Goal: Transaction & Acquisition: Purchase product/service

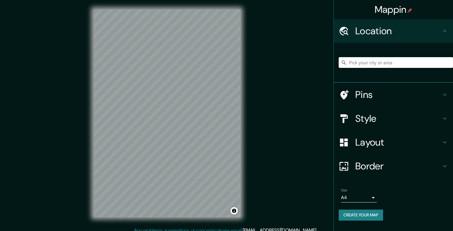
type input "Dashilan Residential District"
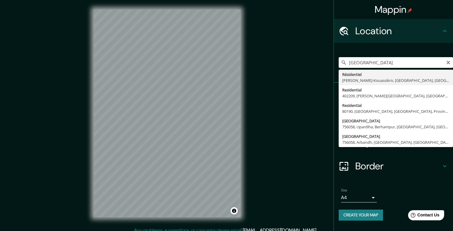
drag, startPoint x: 427, startPoint y: 62, endPoint x: 271, endPoint y: 61, distance: 156.0
click at [271, 61] on div "Mappin Location Dashilan Residential District Résidentiel Kouassi-Kouassikro, D…" at bounding box center [226, 118] width 453 height 236
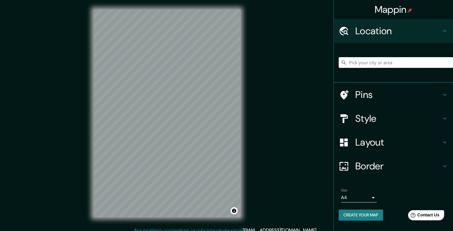
paste input "Dashilan Residential District"
type input "Résidentiel, Kouassi-Kouassikro, District des Lacs, Costa de Marfil"
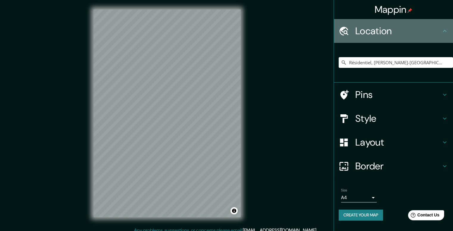
click at [451, 40] on div "Location" at bounding box center [393, 31] width 119 height 24
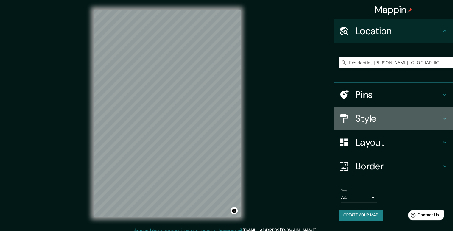
click at [448, 117] on div "Style" at bounding box center [393, 119] width 119 height 24
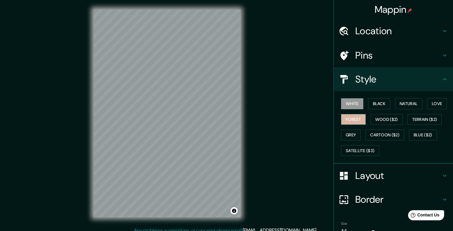
click at [360, 120] on button "Forest" at bounding box center [353, 119] width 25 height 11
click at [414, 102] on button "Natural" at bounding box center [408, 103] width 27 height 11
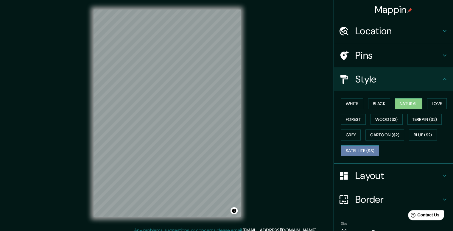
click at [361, 149] on button "Satellite ($3)" at bounding box center [360, 150] width 38 height 11
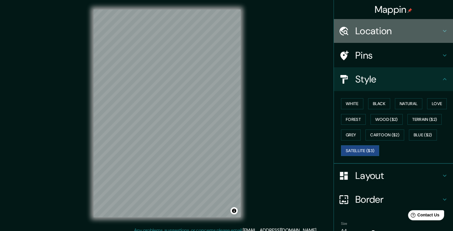
click at [374, 30] on h4 "Location" at bounding box center [398, 31] width 86 height 12
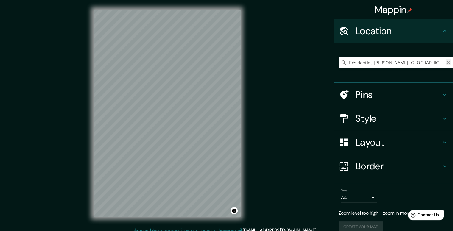
click at [446, 63] on icon "Clear" at bounding box center [448, 63] width 4 height 4
paste input "Xicheng, Pekín"
type input "Xicheng, Pekín, China"
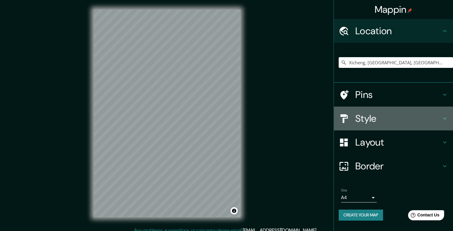
click at [370, 116] on h4 "Style" at bounding box center [398, 119] width 86 height 12
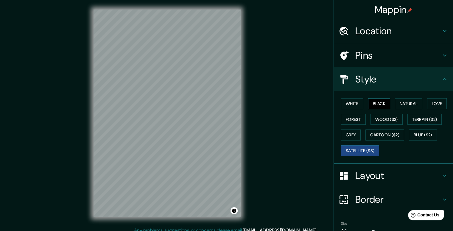
click at [376, 100] on button "Black" at bounding box center [379, 103] width 22 height 11
click at [354, 108] on button "White" at bounding box center [352, 103] width 22 height 11
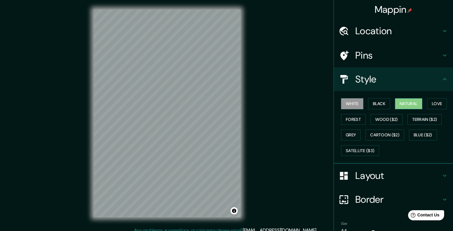
click at [412, 104] on button "Natural" at bounding box center [408, 103] width 27 height 11
click at [359, 121] on button "Forest" at bounding box center [353, 119] width 25 height 11
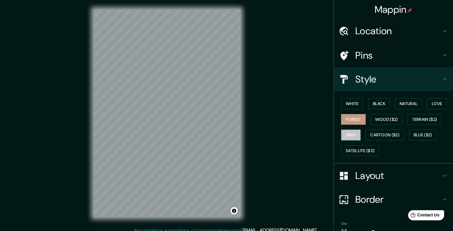
click at [346, 138] on button "Grey" at bounding box center [351, 134] width 20 height 11
click at [431, 105] on button "Love" at bounding box center [437, 103] width 20 height 11
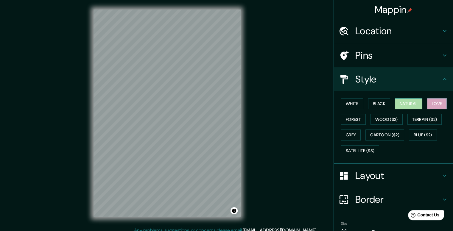
click at [397, 102] on button "Natural" at bounding box center [408, 103] width 27 height 11
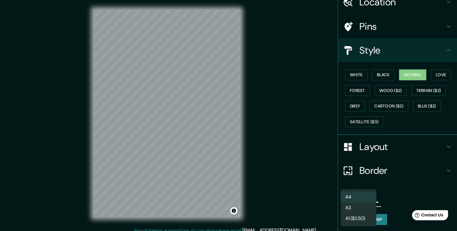
click at [360, 201] on body "Mappin Location Xicheng, Pekín, China Xicheng Pekín, China Pekin Illinois, Esta…" at bounding box center [228, 115] width 457 height 231
click at [356, 207] on li "A3" at bounding box center [359, 207] width 36 height 11
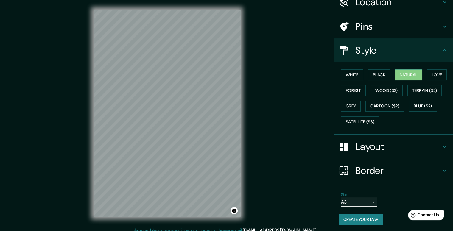
scroll to position [5, 0]
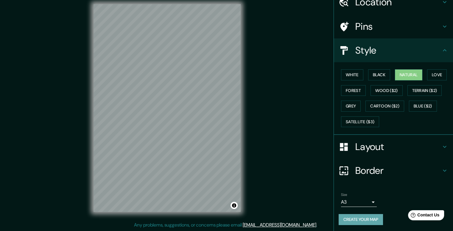
click at [351, 221] on button "Create your map" at bounding box center [360, 219] width 44 height 11
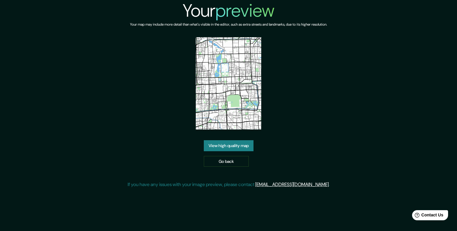
click at [243, 142] on link "View high quality map" at bounding box center [229, 145] width 50 height 11
